Goal: Check status: Check status

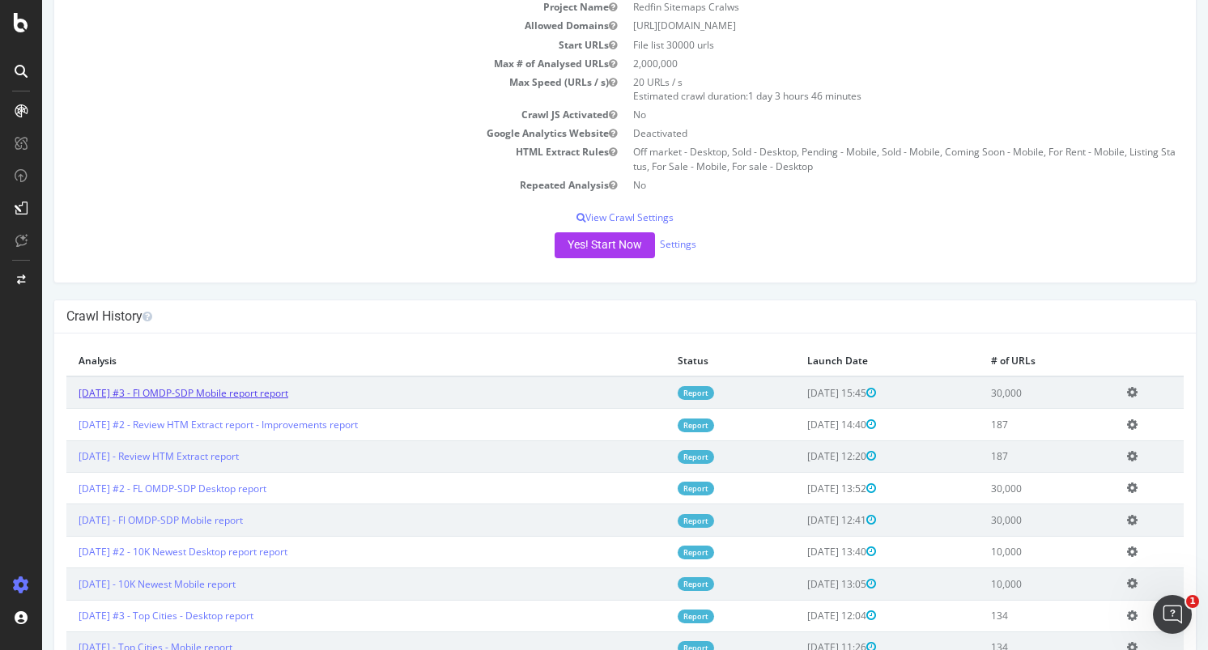
click at [252, 393] on link "[DATE] #3 - Fl OMDP-SDP Mobile report report" at bounding box center [184, 393] width 210 height 14
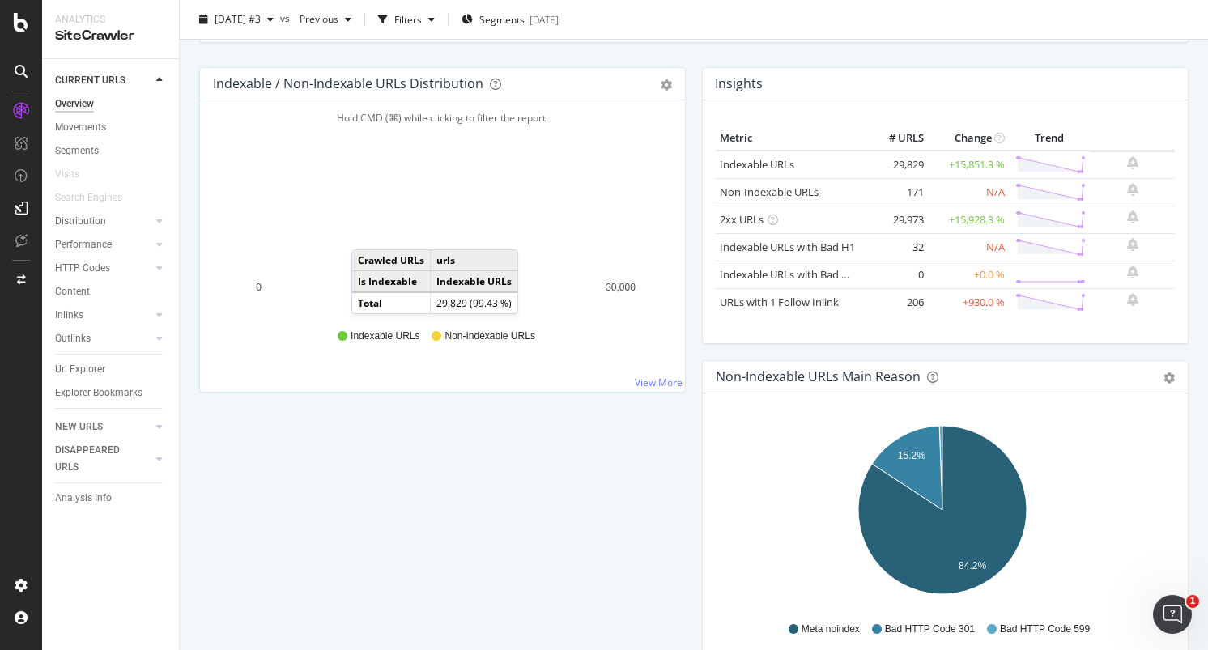
scroll to position [157, 0]
